Goal: Information Seeking & Learning: Find specific fact

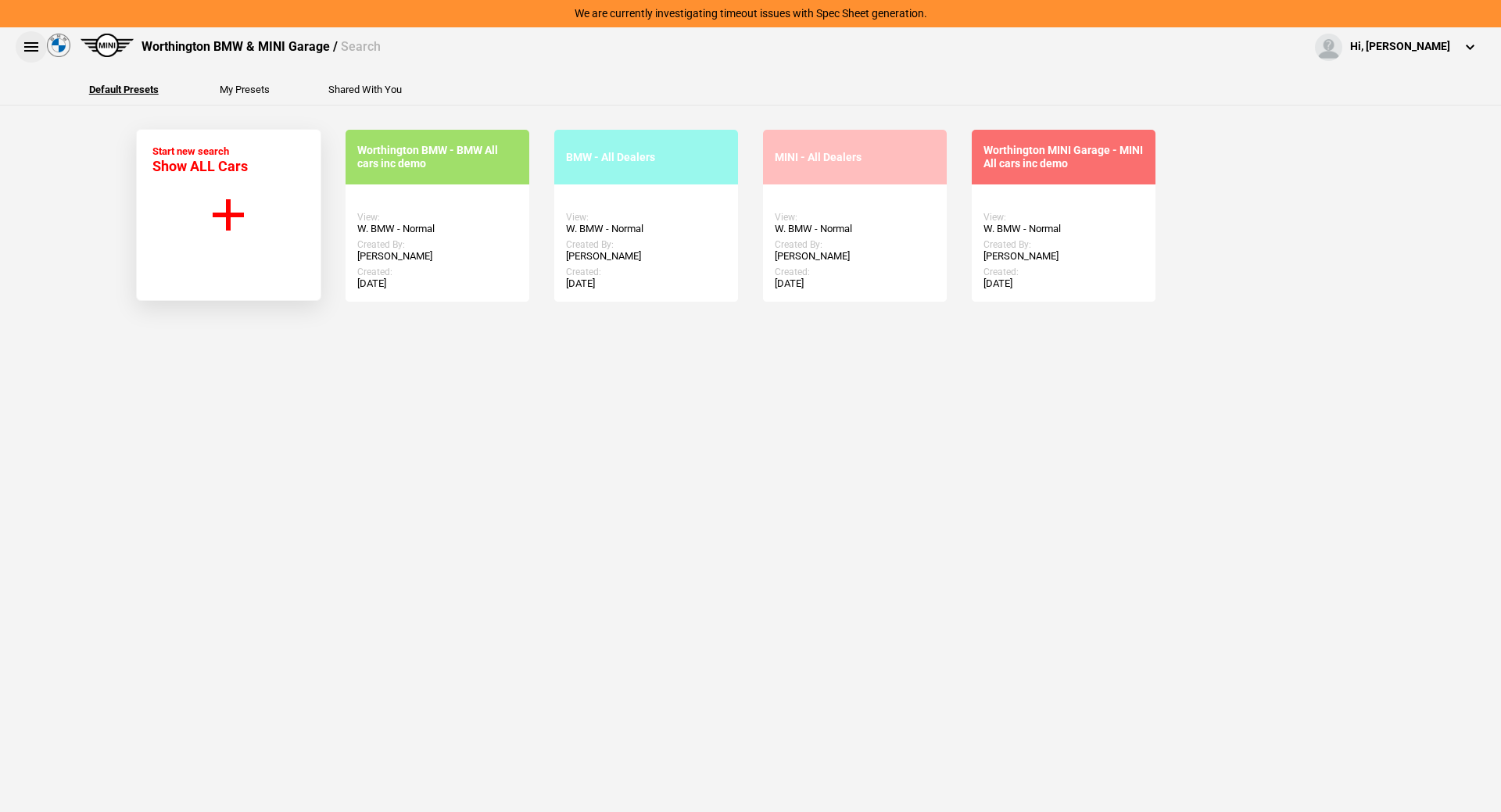
click at [33, 44] on button at bounding box center [31, 46] width 31 height 31
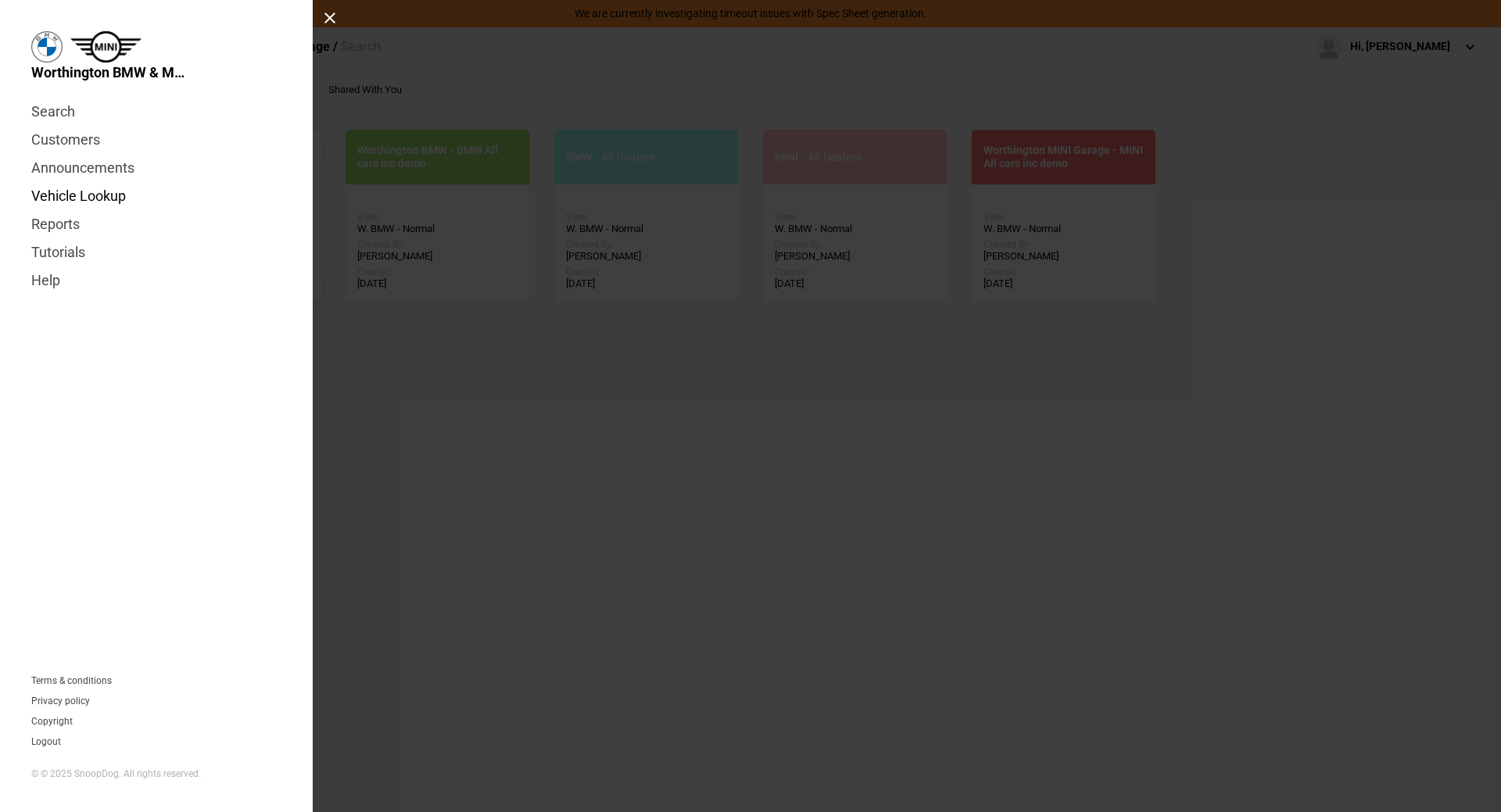
click at [76, 199] on link "Vehicle Lookup" at bounding box center [156, 196] width 250 height 29
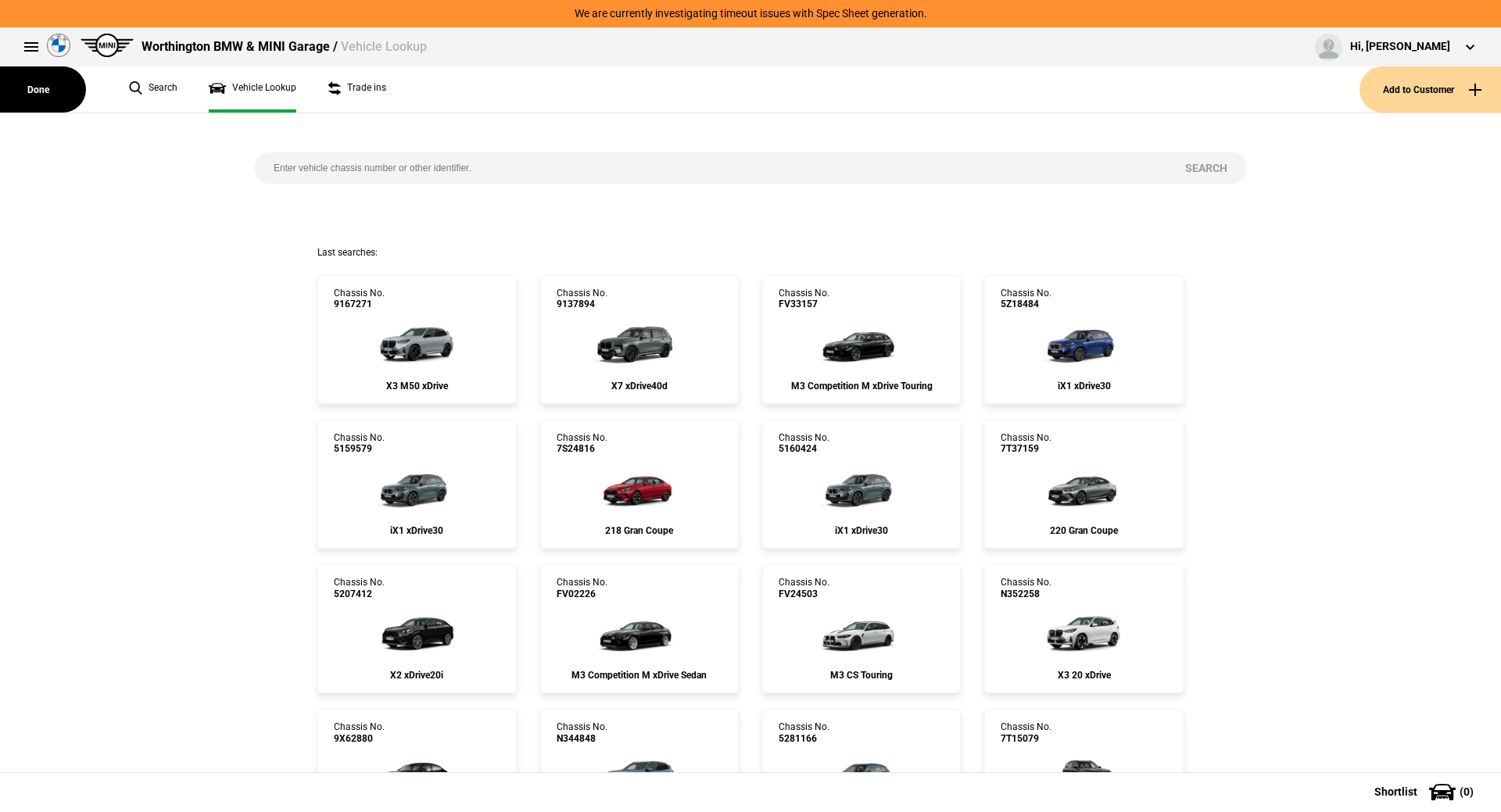
click at [339, 165] on input "search" at bounding box center [710, 168] width 911 height 31
paste input "1527323"
type input "1527323"
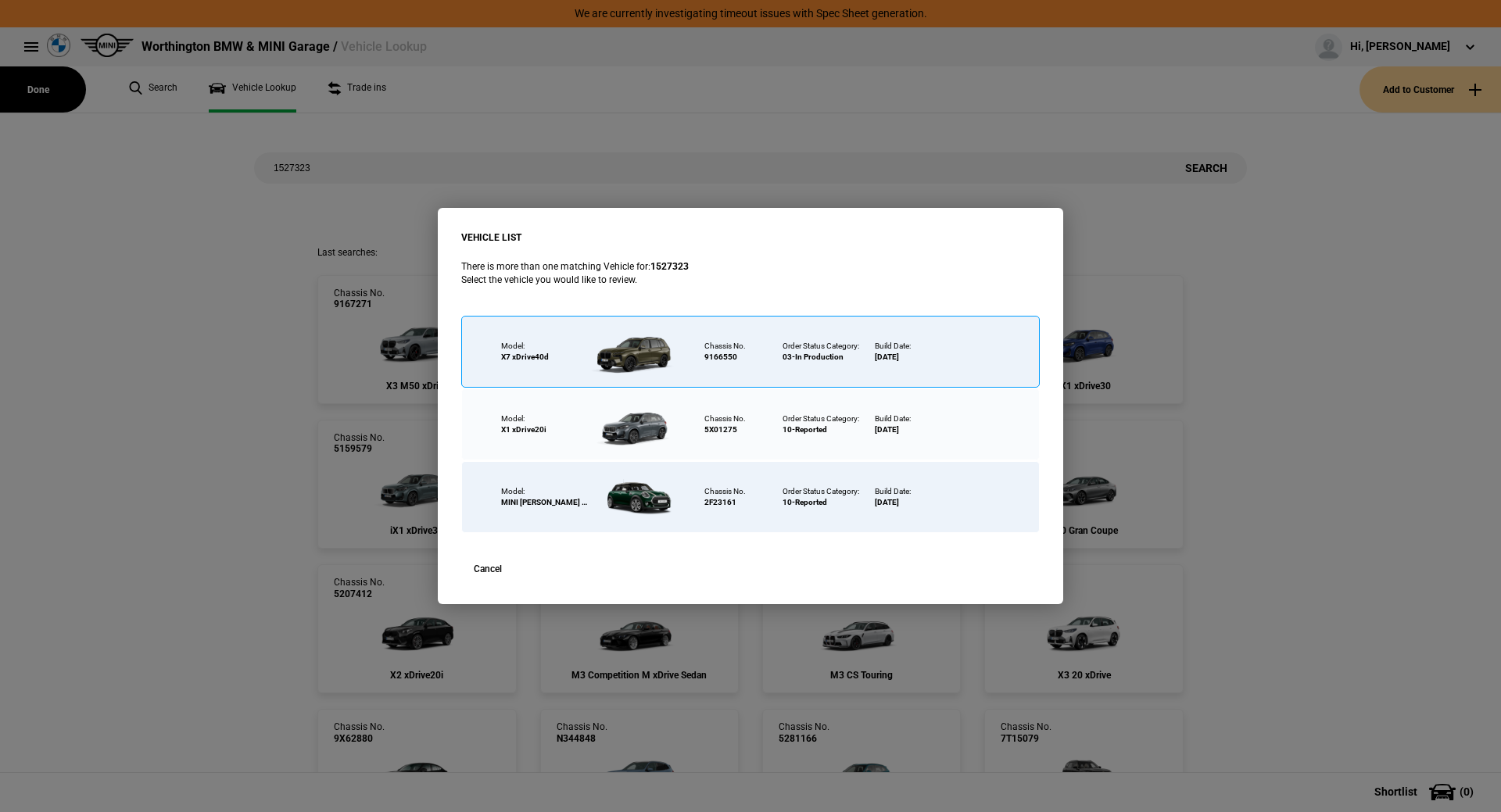
click at [552, 364] on div "Model: X7 xDrive40d" at bounding box center [579, 352] width 234 height 71
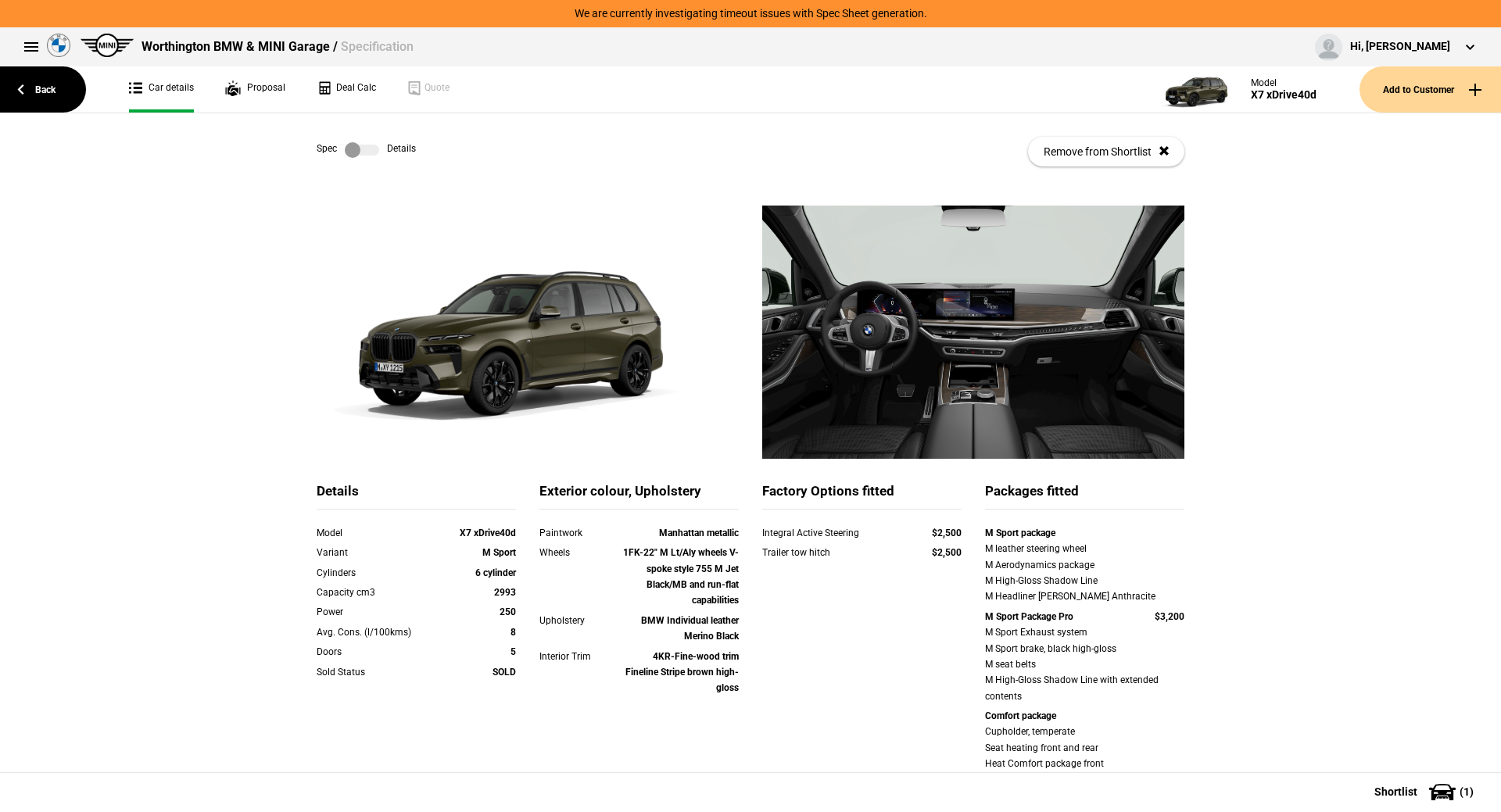
click at [370, 147] on label at bounding box center [362, 149] width 34 height 16
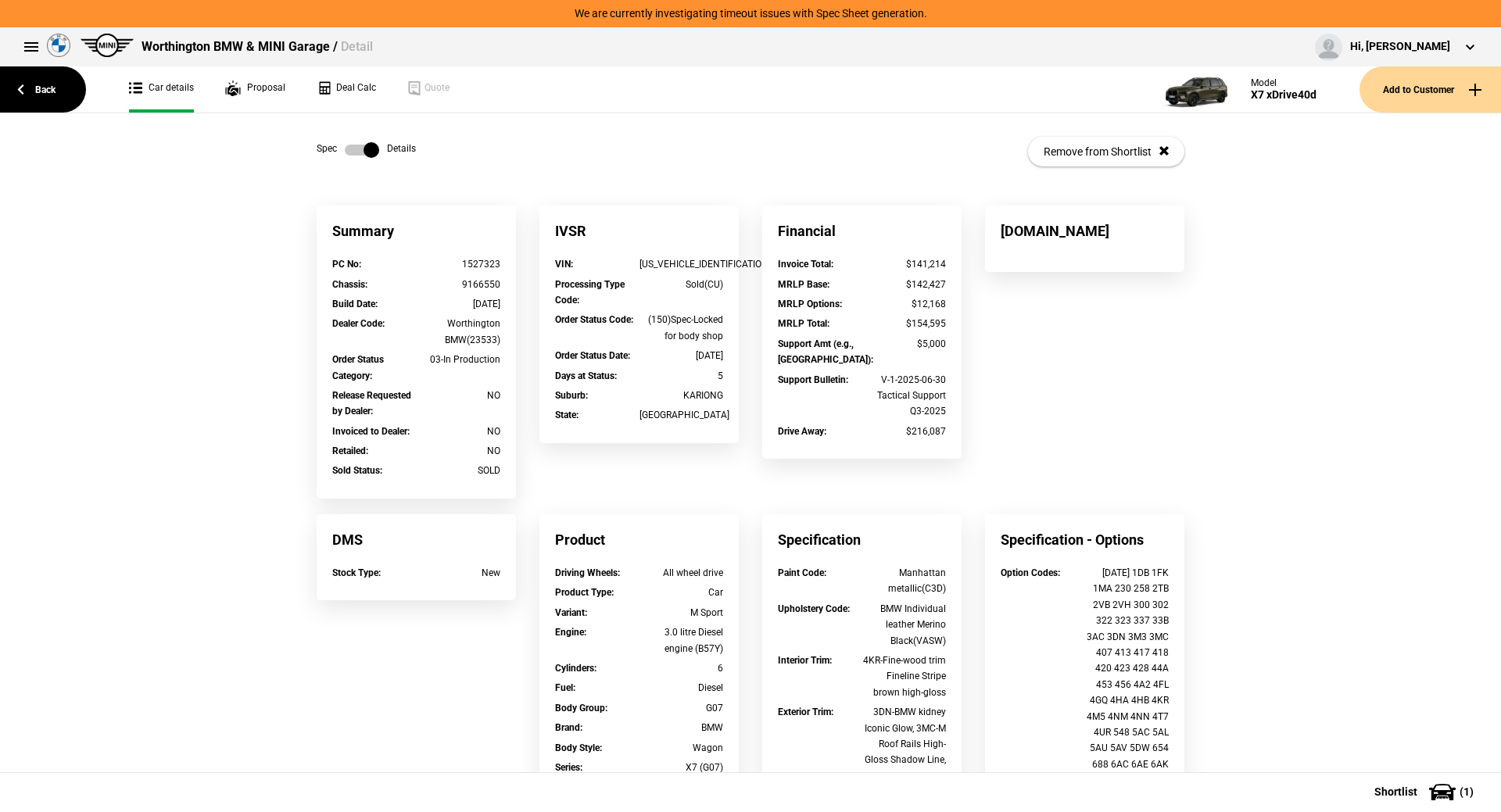
click at [114, 400] on div "Summary PC No : 1527323 Chassis : 9166550 Build Date : [DATE] Dealer Code : Wor…" at bounding box center [750, 751] width 1501 height 1090
click at [645, 256] on div "IVSR" at bounding box center [638, 231] width 199 height 51
click at [646, 256] on div "IVSR" at bounding box center [638, 231] width 199 height 51
click at [643, 265] on div "[US_VEHICLE_IDENTIFICATION_NUMBER]" at bounding box center [682, 264] width 85 height 16
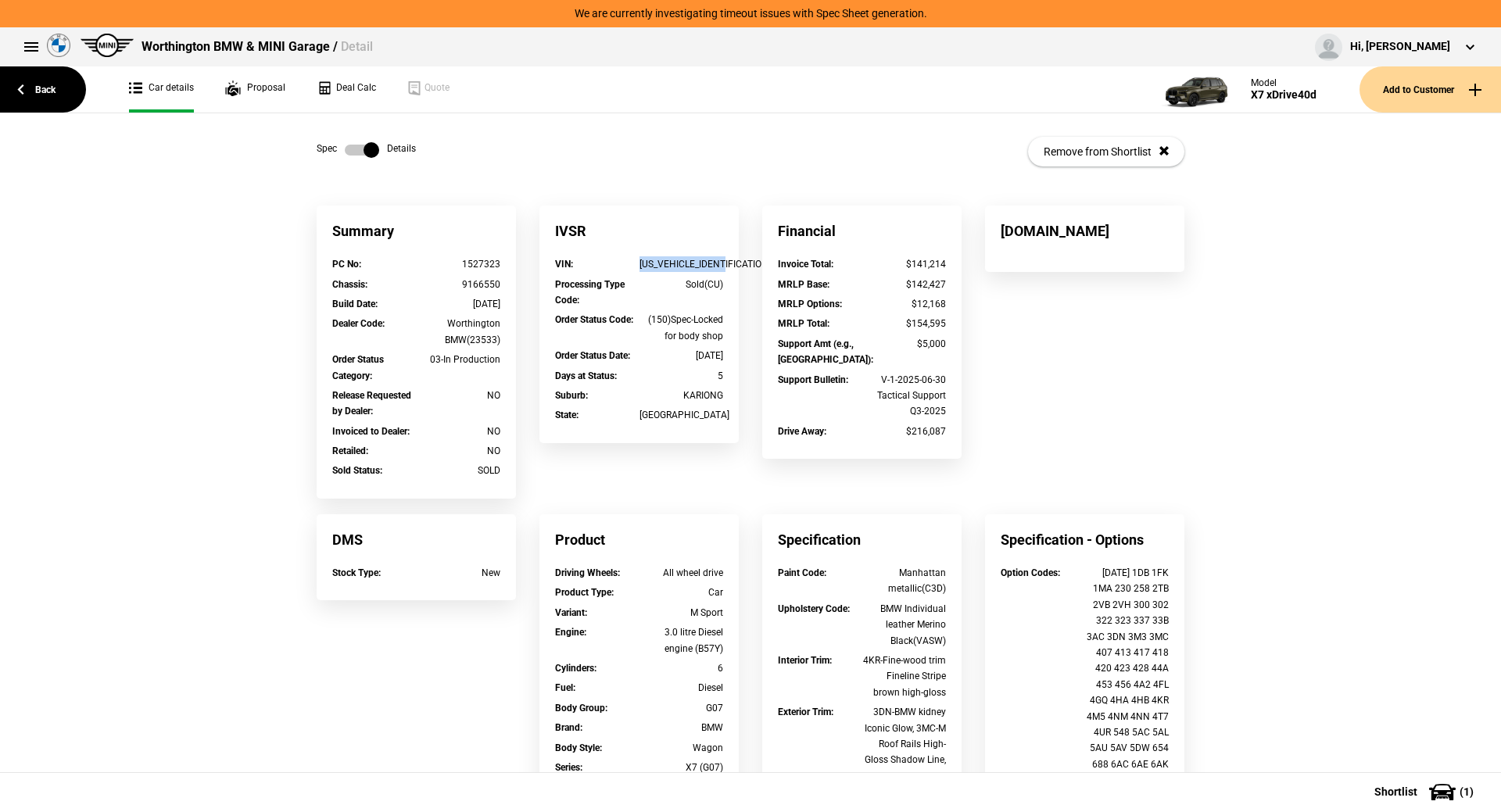
copy div "[US_VEHICLE_IDENTIFICATION_NUMBER]"
click at [50, 87] on link "Back" at bounding box center [43, 89] width 86 height 46
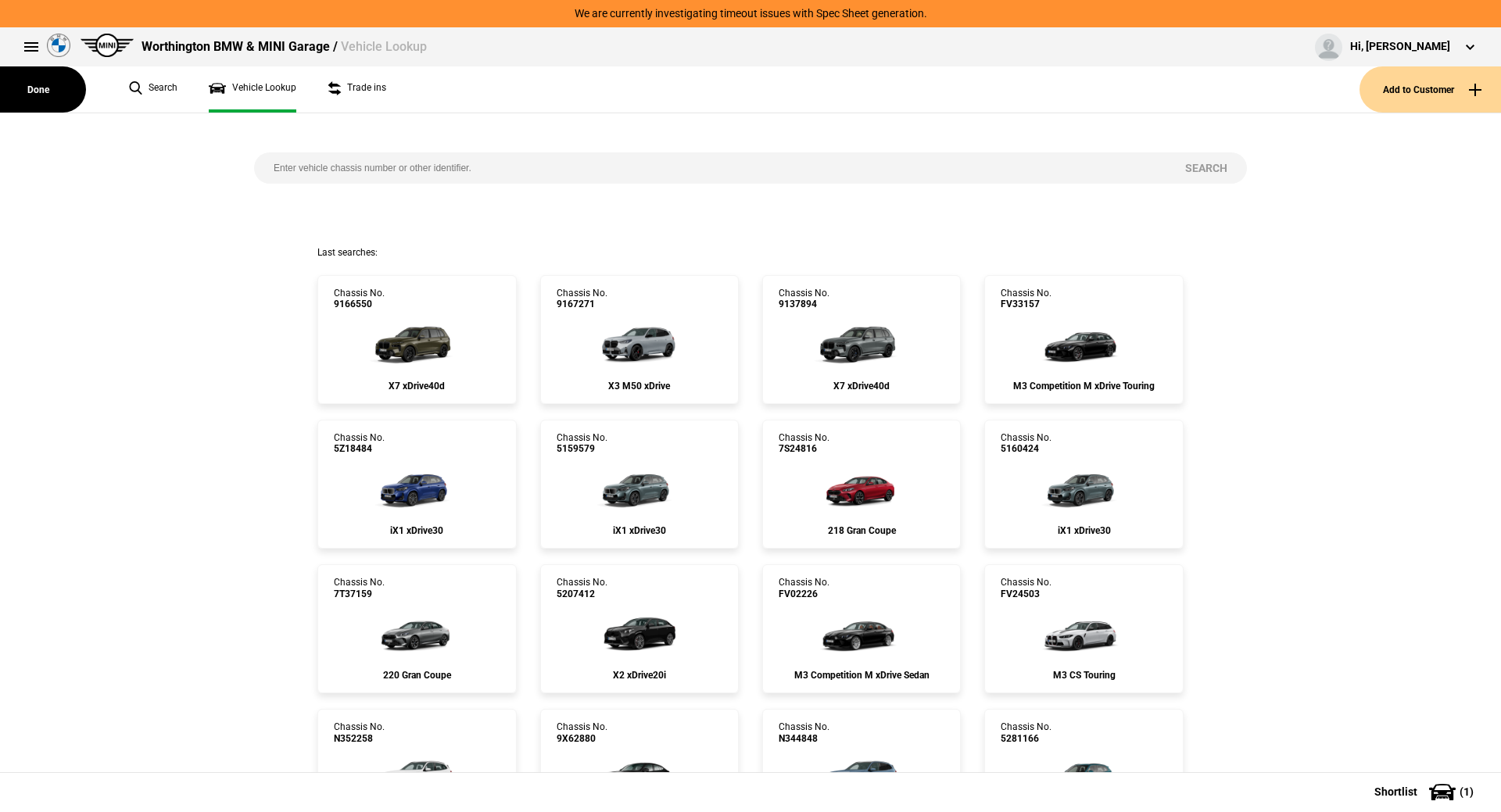
click at [308, 160] on input "search" at bounding box center [710, 168] width 911 height 31
type input "1526550"
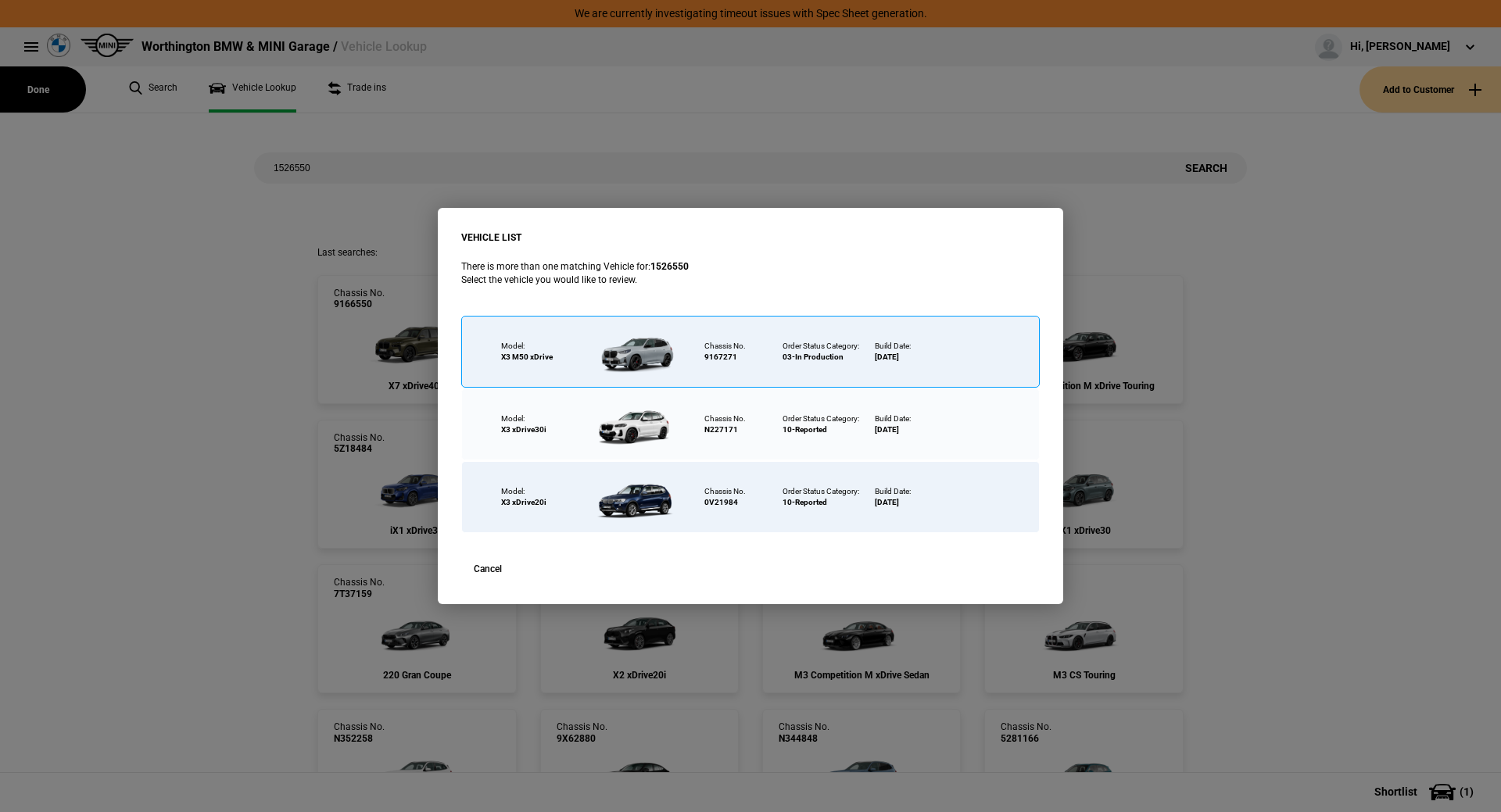
click at [605, 341] on div at bounding box center [638, 351] width 102 height 55
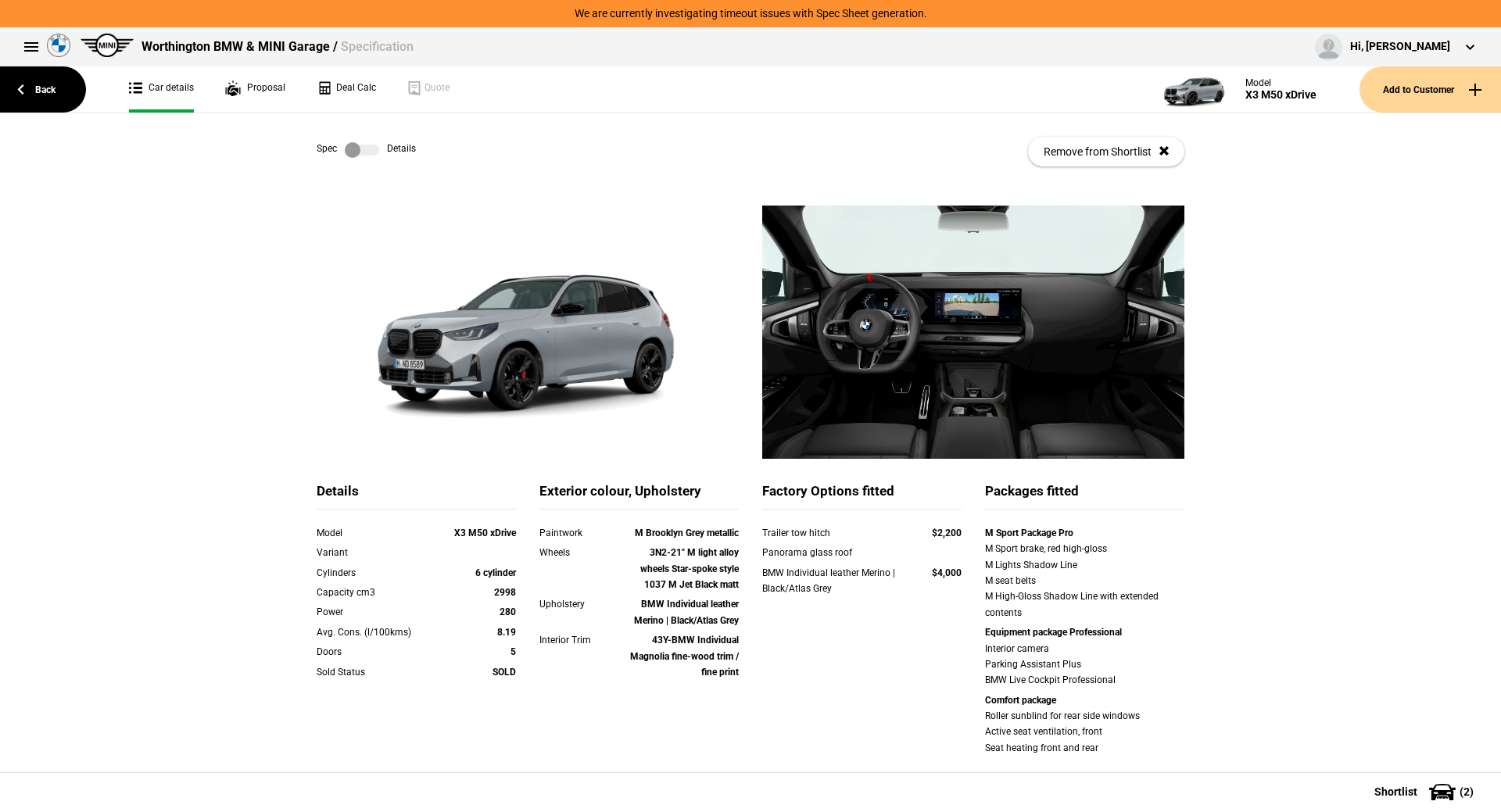
click at [323, 150] on div "Spec Details" at bounding box center [366, 149] width 99 height 16
click at [345, 153] on label at bounding box center [362, 149] width 34 height 16
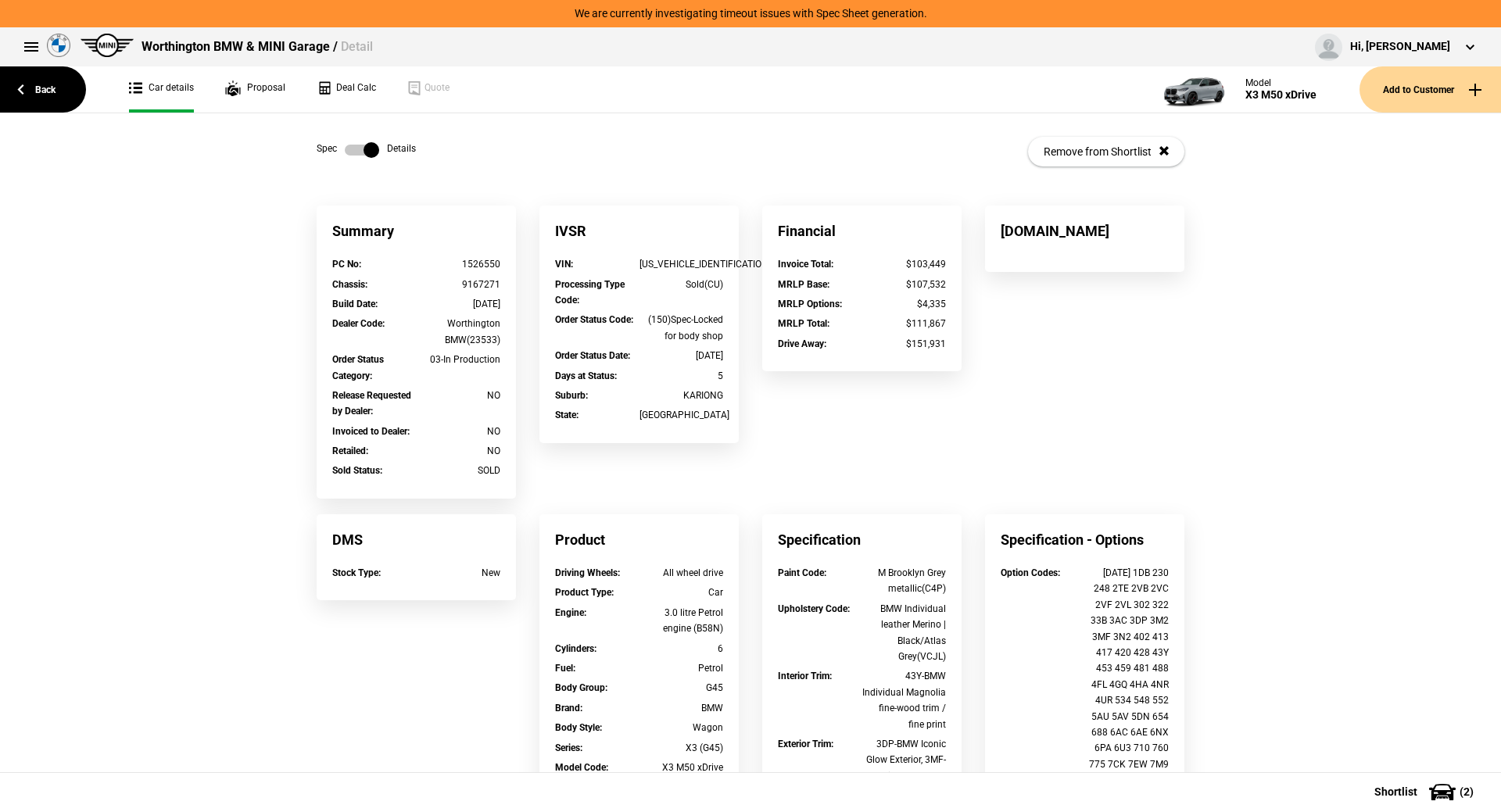
click at [716, 326] on div "(150)Spec-Locked for body shop" at bounding box center [682, 327] width 85 height 32
